Goal: Information Seeking & Learning: Compare options

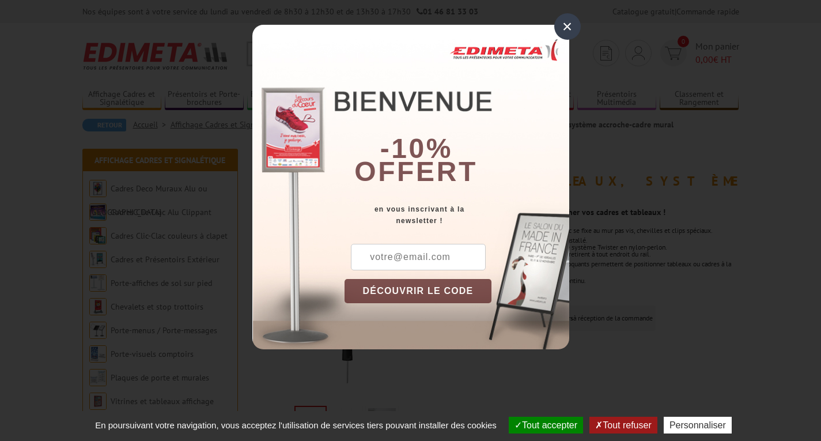
click at [569, 25] on div "×" at bounding box center [567, 26] width 27 height 27
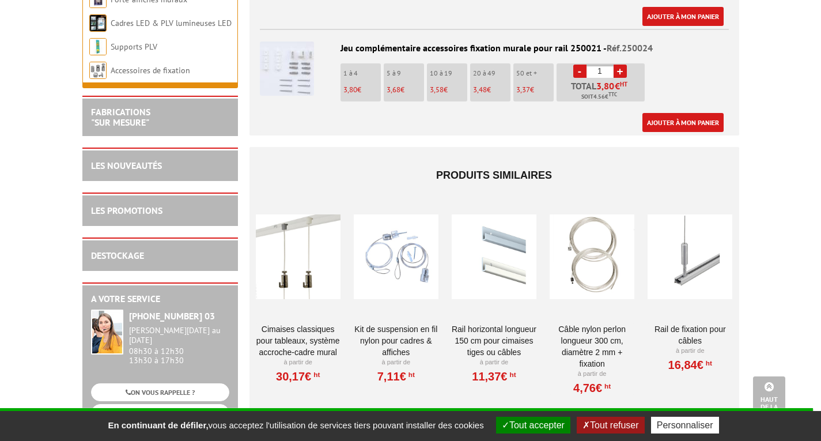
scroll to position [1037, 0]
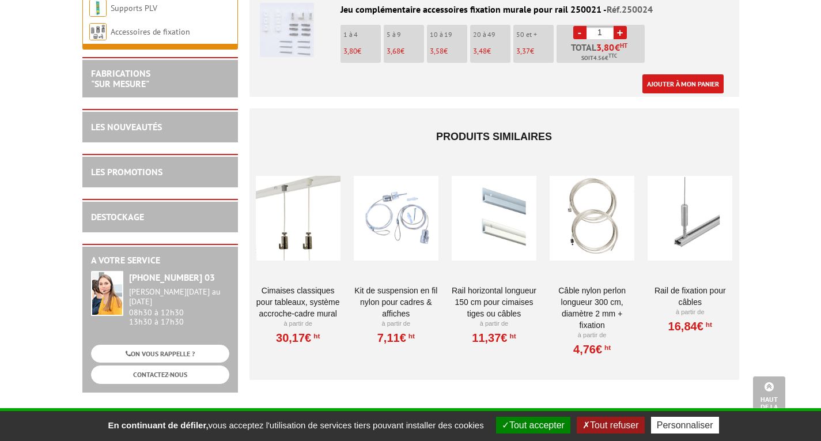
click at [302, 208] on div at bounding box center [298, 218] width 85 height 115
